Goal: Task Accomplishment & Management: Use online tool/utility

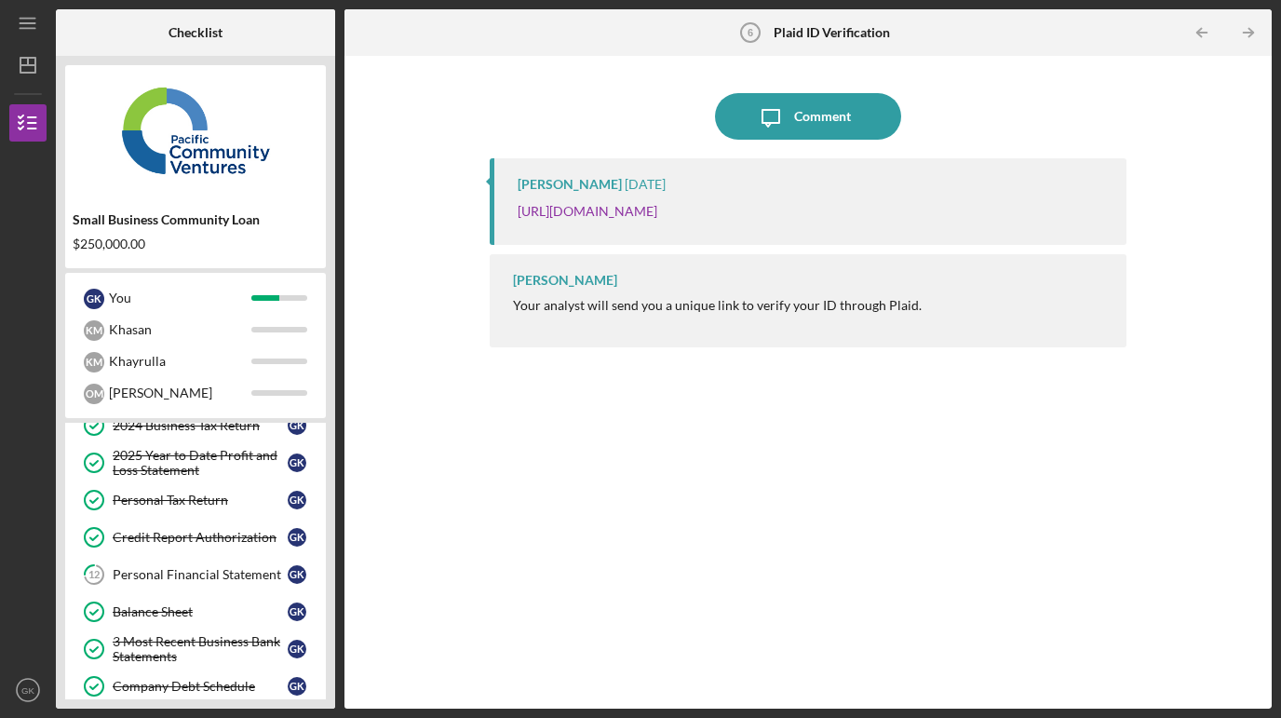
scroll to position [202, 0]
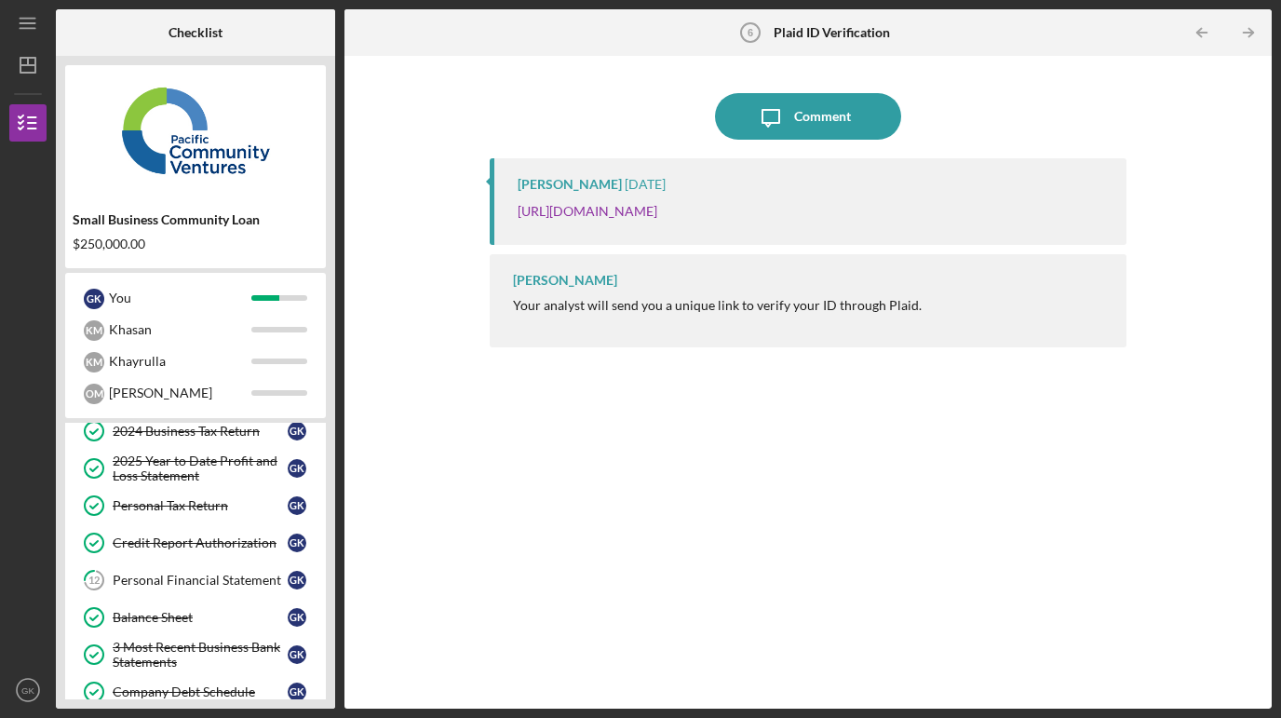
click at [165, 592] on link "12 Personal Financial Statement G K" at bounding box center [195, 579] width 242 height 37
